Goal: Go to known website: Access a specific website the user already knows

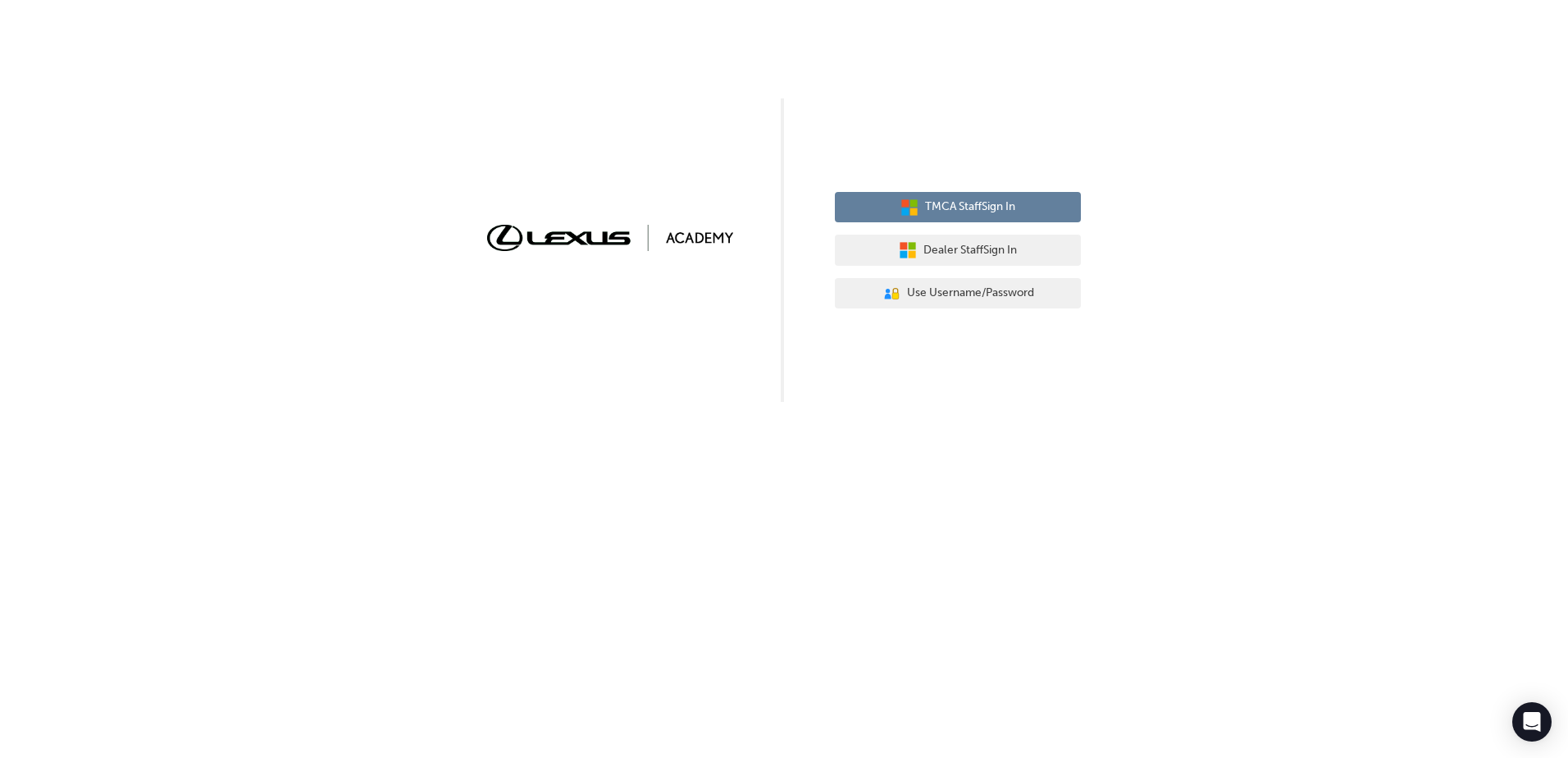
click at [1009, 211] on span "TMCA Staff Sign In" at bounding box center [970, 206] width 90 height 19
click at [982, 205] on span "TMCA Staff Sign In" at bounding box center [970, 206] width 90 height 19
